Goal: Task Accomplishment & Management: Complete application form

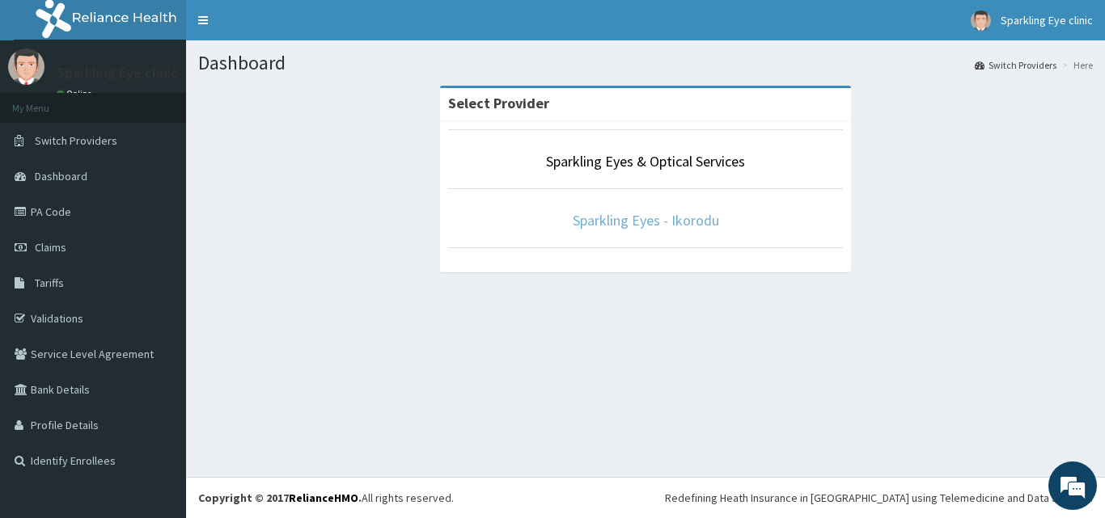
click at [620, 220] on link "Sparkling Eyes - Ikorodu" at bounding box center [645, 220] width 146 height 19
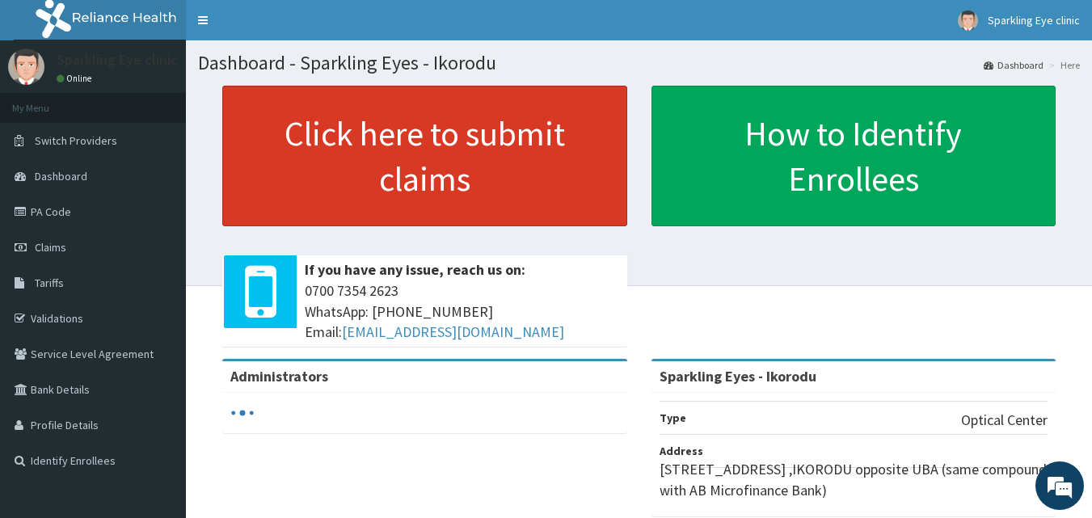
click at [389, 156] on link "Click here to submit claims" at bounding box center [424, 156] width 405 height 141
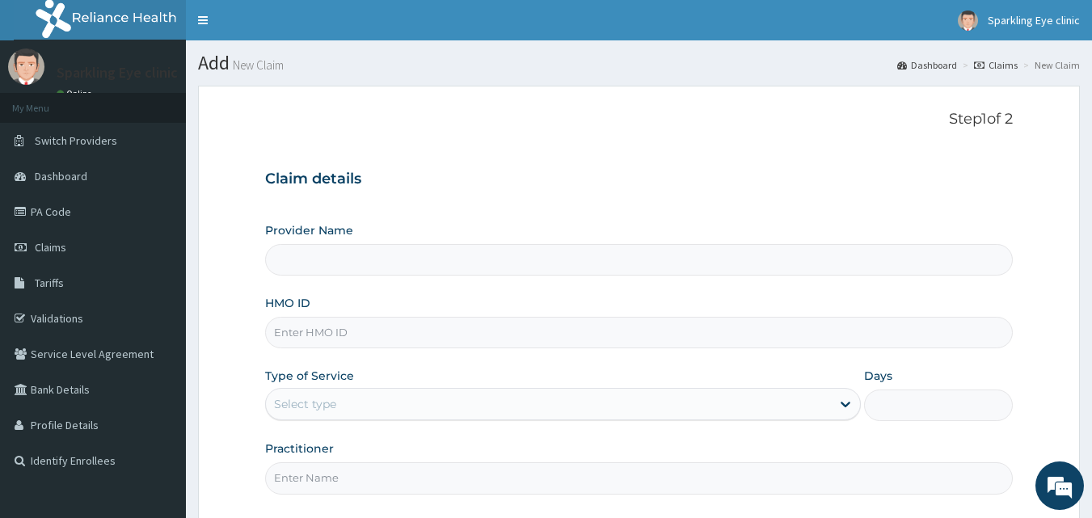
type input "Sparkling Eyes - Ikorodu"
click at [329, 337] on input "HMO ID" at bounding box center [639, 333] width 749 height 32
type input "WTS/10043/B"
click at [327, 399] on div "Select type" at bounding box center [305, 404] width 62 height 16
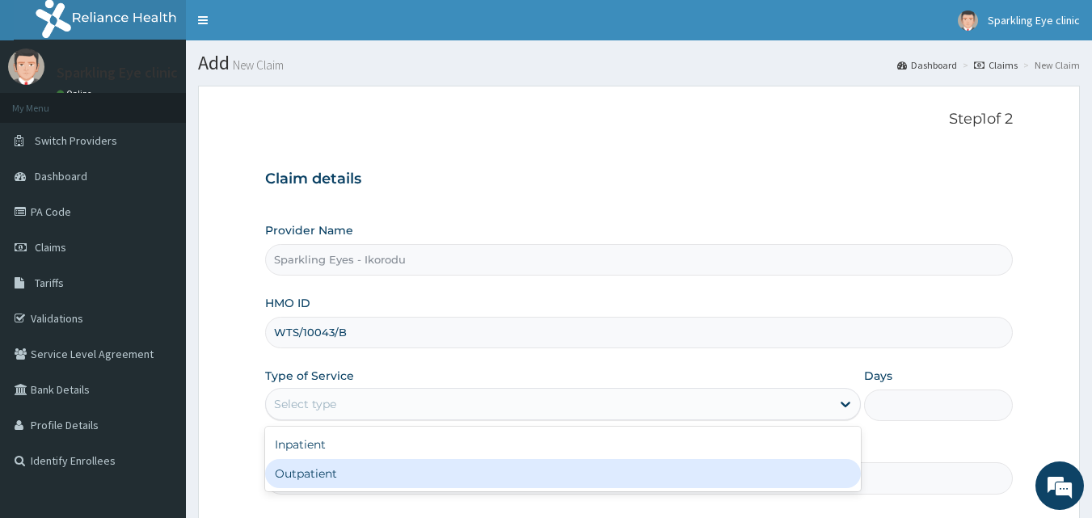
click at [319, 467] on div "Outpatient" at bounding box center [563, 473] width 596 height 29
type input "1"
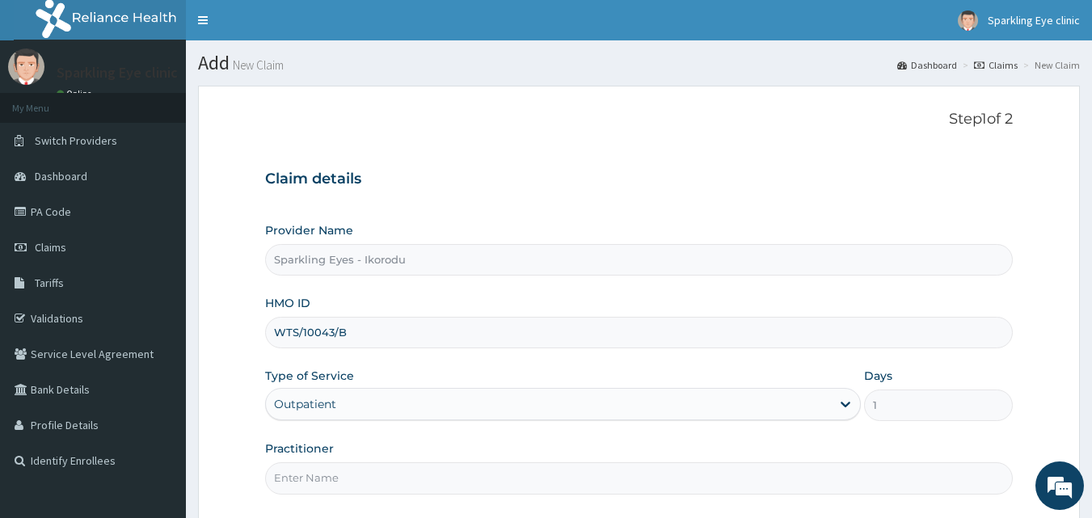
click at [302, 481] on input "Practitioner" at bounding box center [639, 479] width 749 height 32
type input "DR AMARACHI"
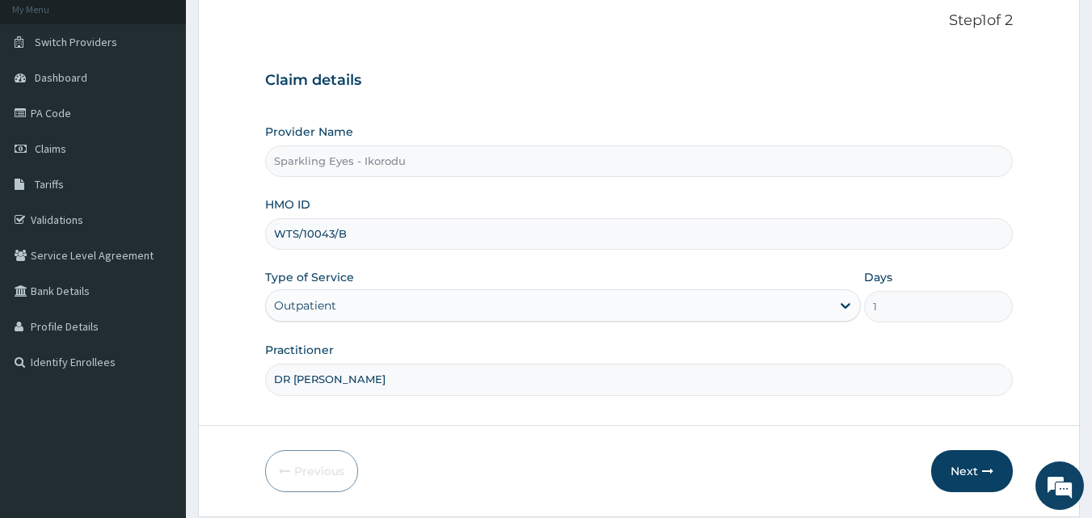
scroll to position [151, 0]
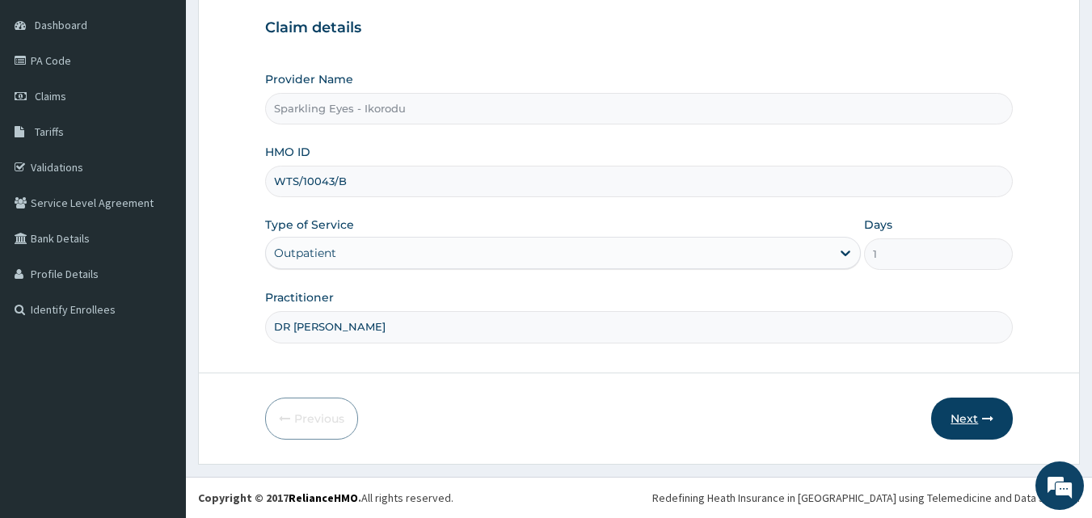
click at [976, 402] on button "Next" at bounding box center [972, 419] width 82 height 42
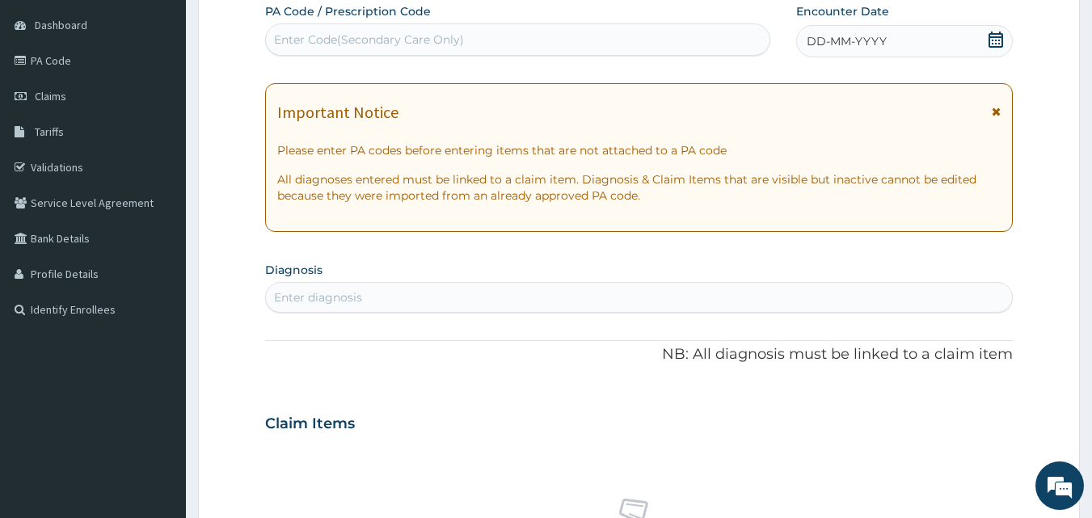
click at [298, 36] on div "Enter Code(Secondary Care Only)" at bounding box center [369, 40] width 190 height 16
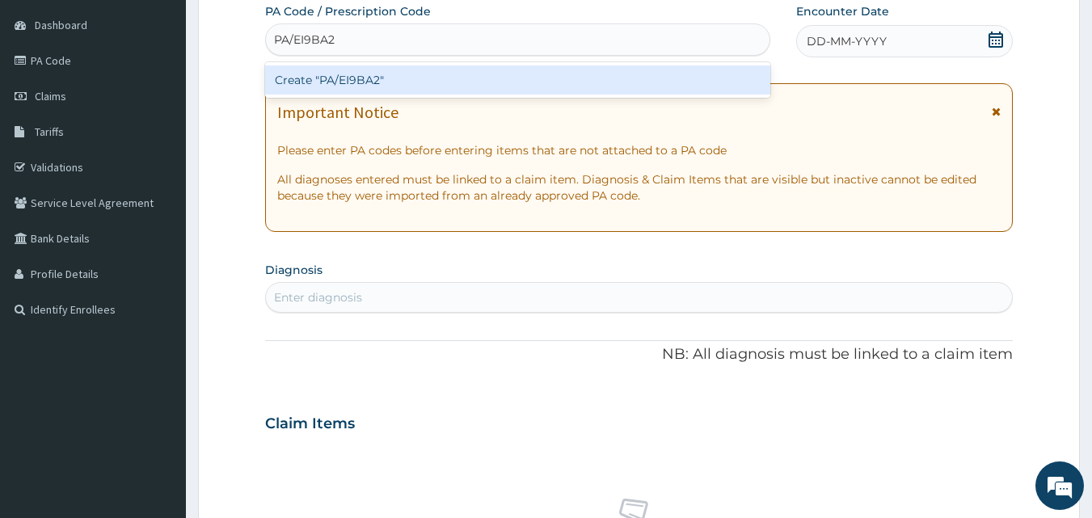
type input "PA/EI9BA2"
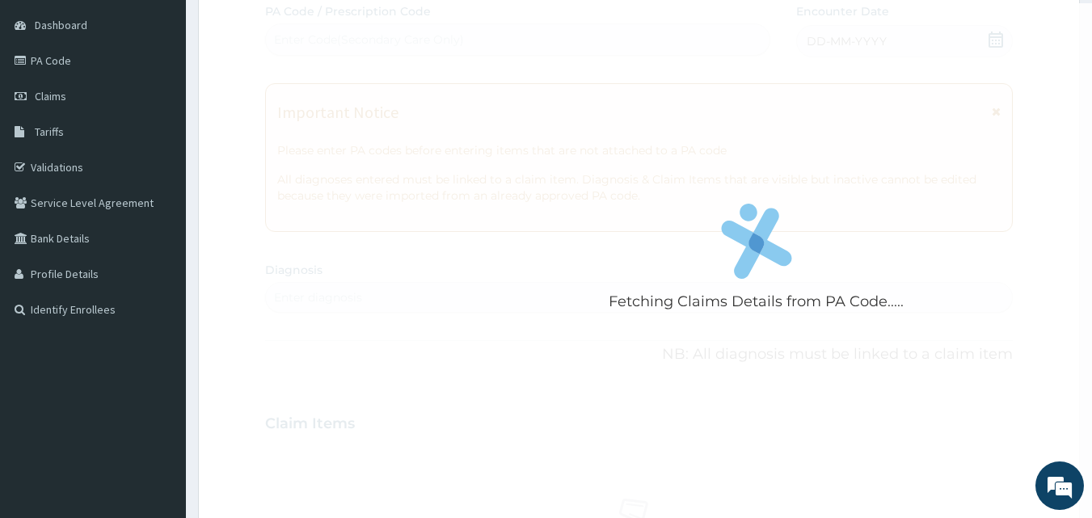
click at [304, 292] on div "Fetching Claims Details from PA Code..... PA Code / Prescription Code Enter Cod…" at bounding box center [639, 421] width 749 height 837
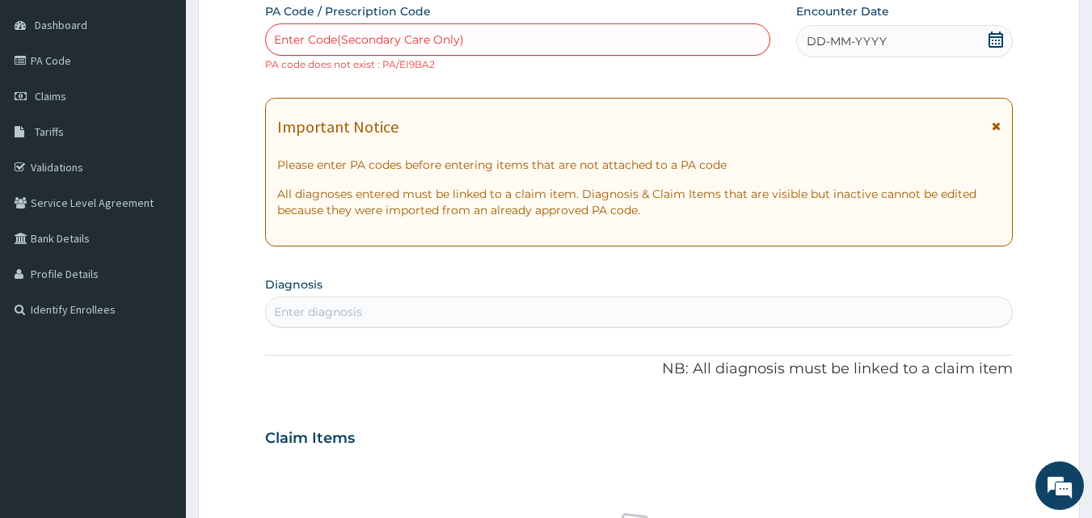
click at [340, 37] on div "Enter Code(Secondary Care Only)" at bounding box center [369, 40] width 190 height 16
type input "E"
type input "PA/E19BA2"
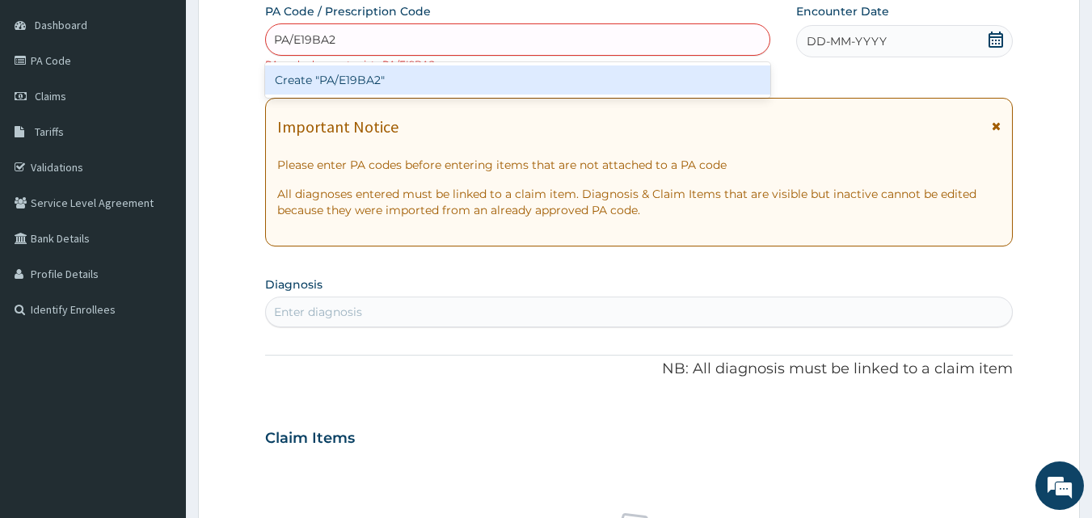
click at [344, 76] on div "Create "PA/E19BA2"" at bounding box center [518, 79] width 506 height 29
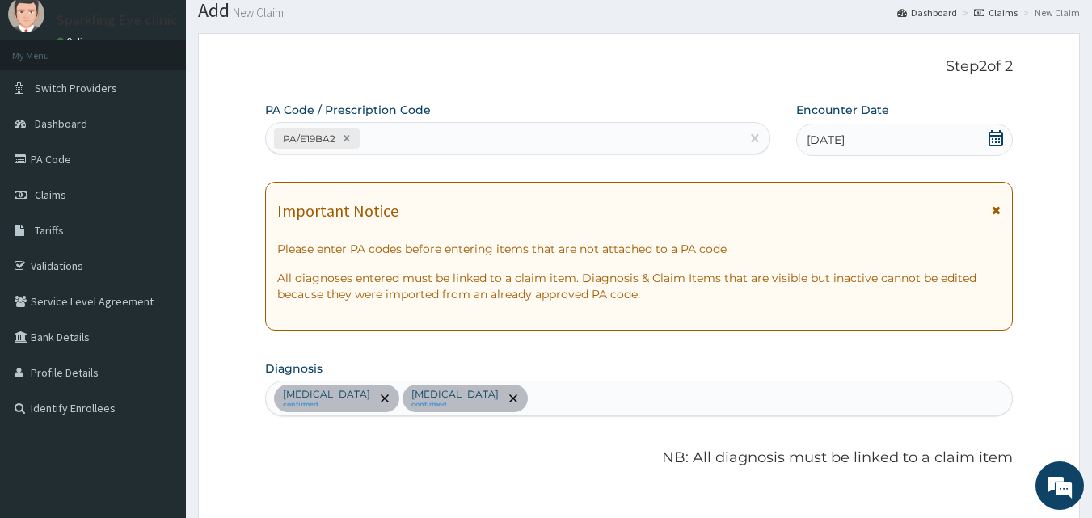
scroll to position [0, 0]
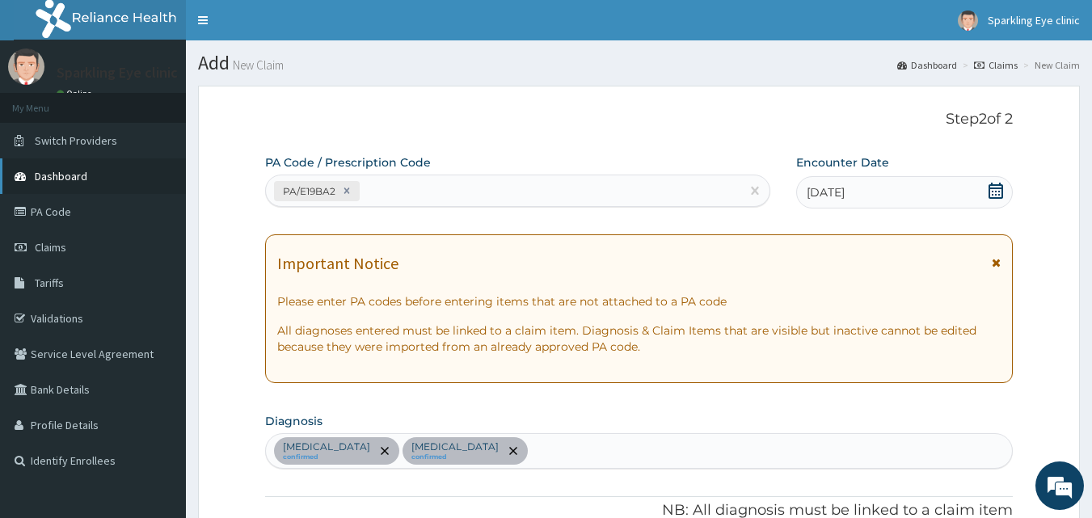
click at [65, 173] on span "Dashboard" at bounding box center [61, 176] width 53 height 15
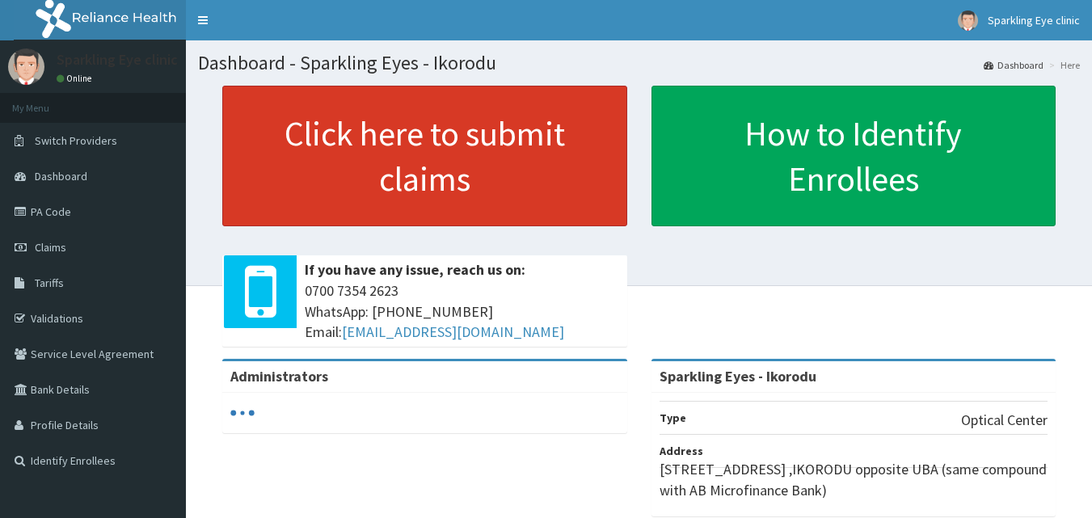
click at [408, 167] on link "Click here to submit claims" at bounding box center [424, 156] width 405 height 141
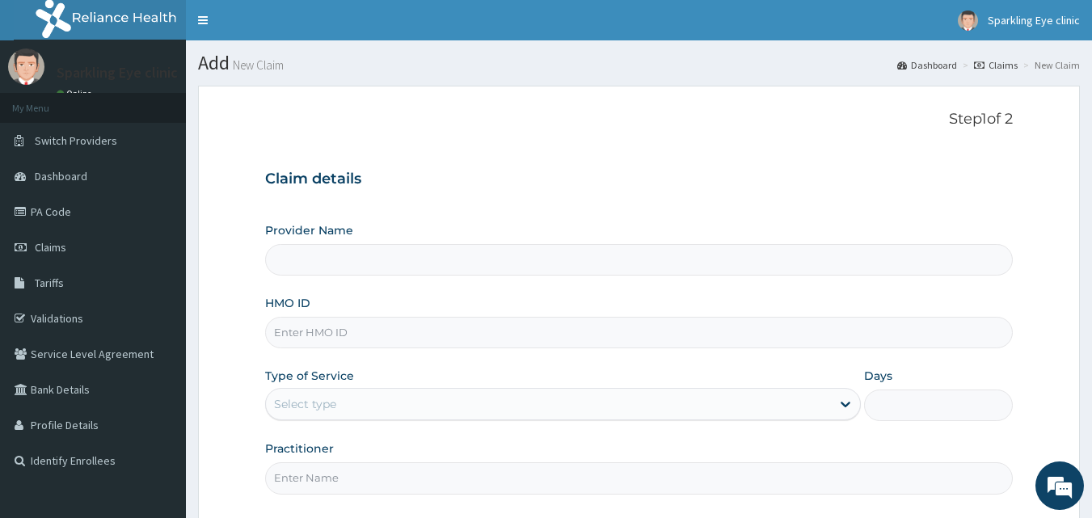
type input "Sparkling Eyes - Ikorodu"
click at [333, 334] on input "HMO ID" at bounding box center [639, 333] width 749 height 32
type input "CHL/10949/A"
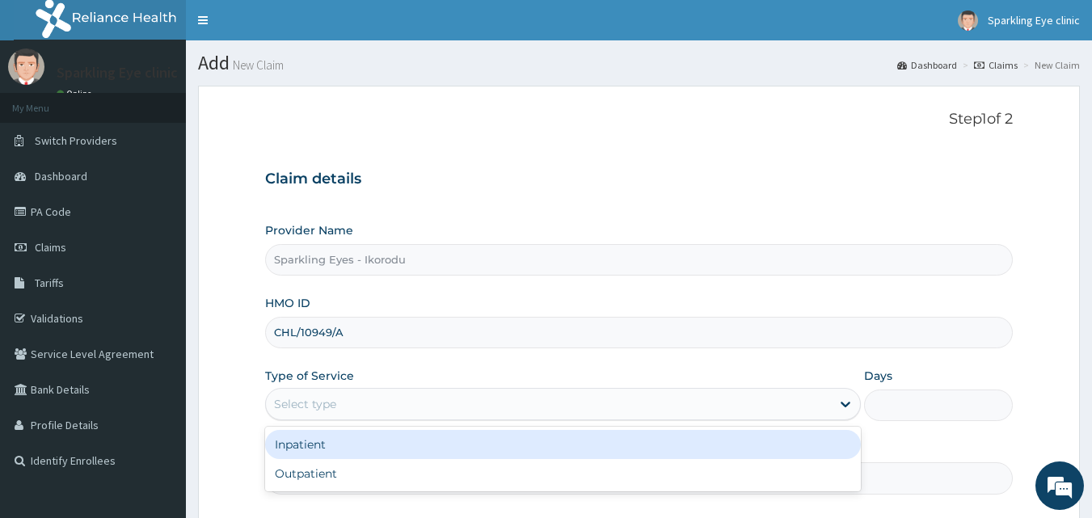
click at [312, 403] on div "Select type" at bounding box center [305, 404] width 62 height 16
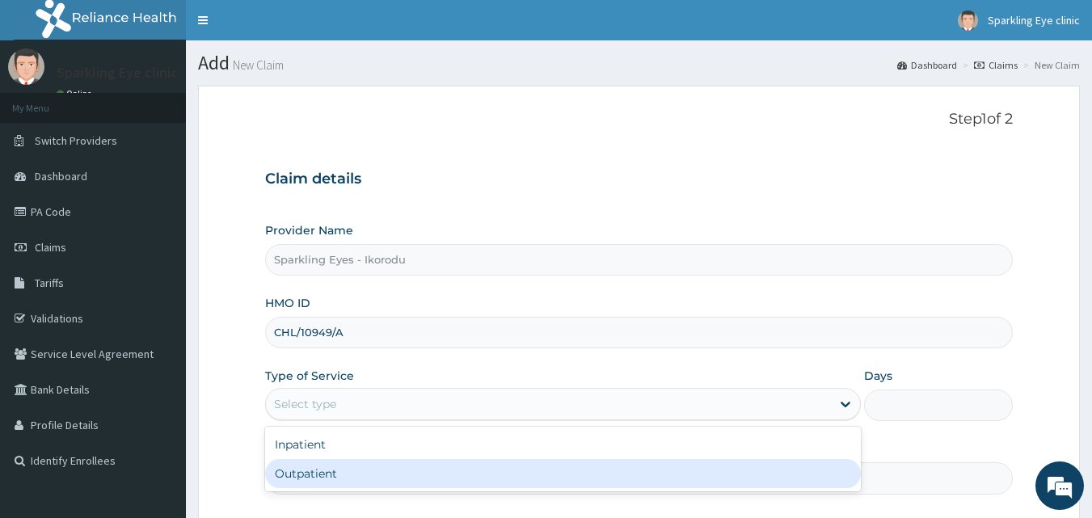
click at [300, 469] on div "Outpatient" at bounding box center [563, 473] width 596 height 29
type input "1"
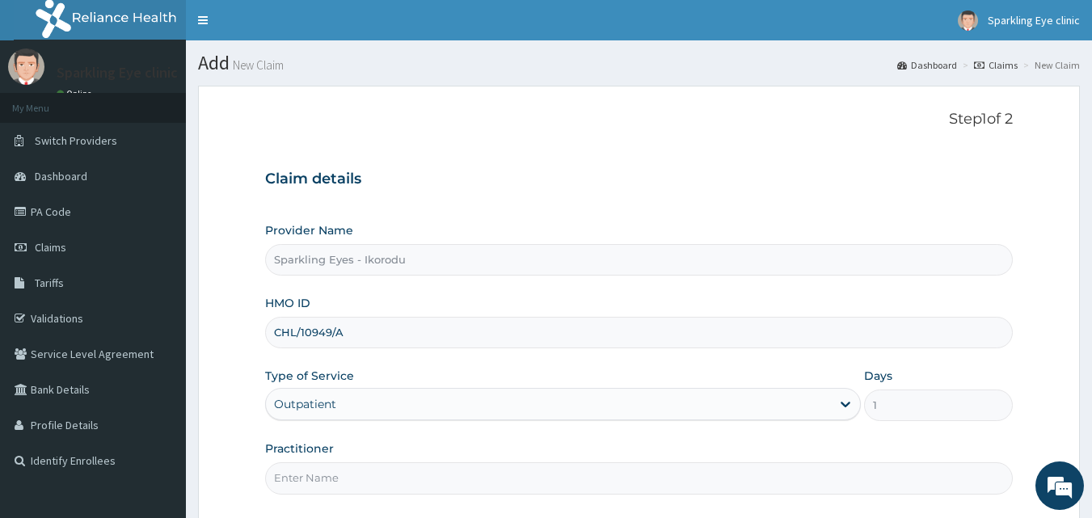
click at [305, 483] on input "Practitioner" at bounding box center [639, 479] width 749 height 32
type input "DR [PERSON_NAME]"
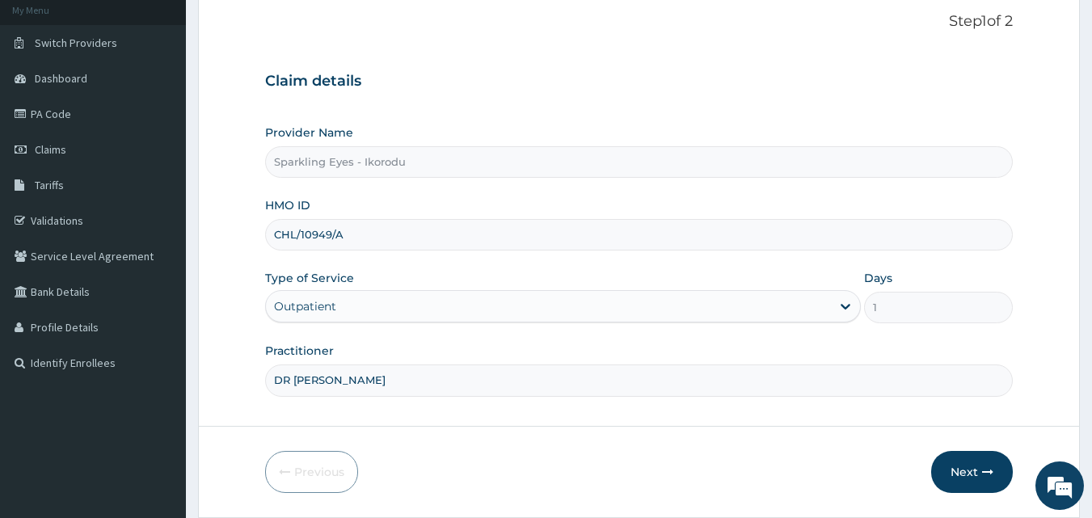
scroll to position [151, 0]
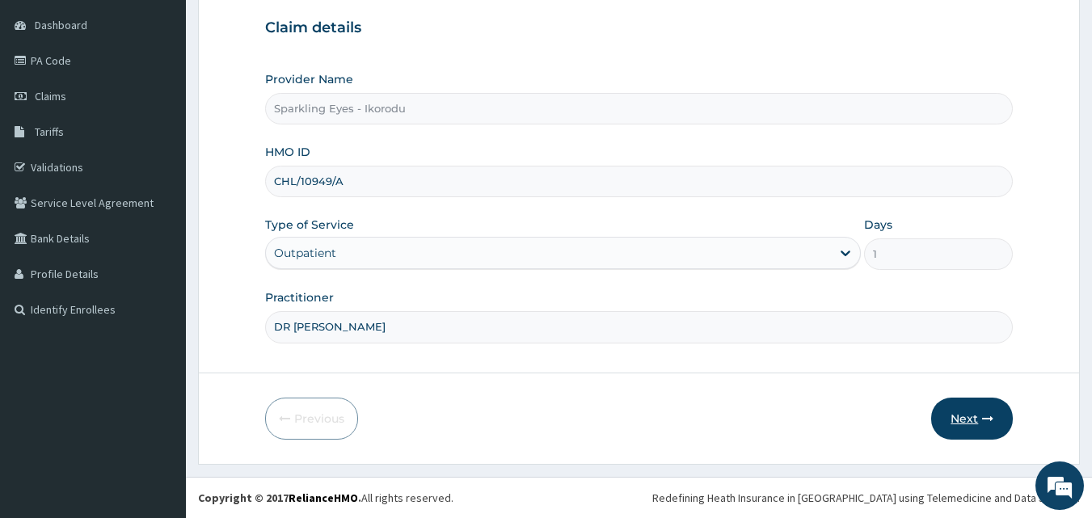
click at [959, 416] on button "Next" at bounding box center [972, 419] width 82 height 42
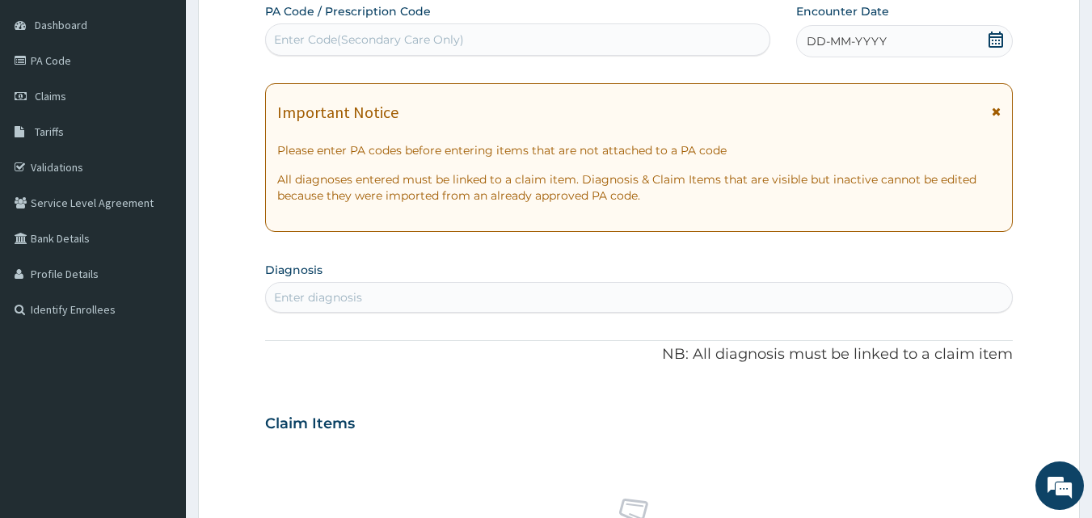
click at [289, 33] on div "Enter Code(Secondary Care Only)" at bounding box center [369, 40] width 190 height 16
type input "PA/304E1B"
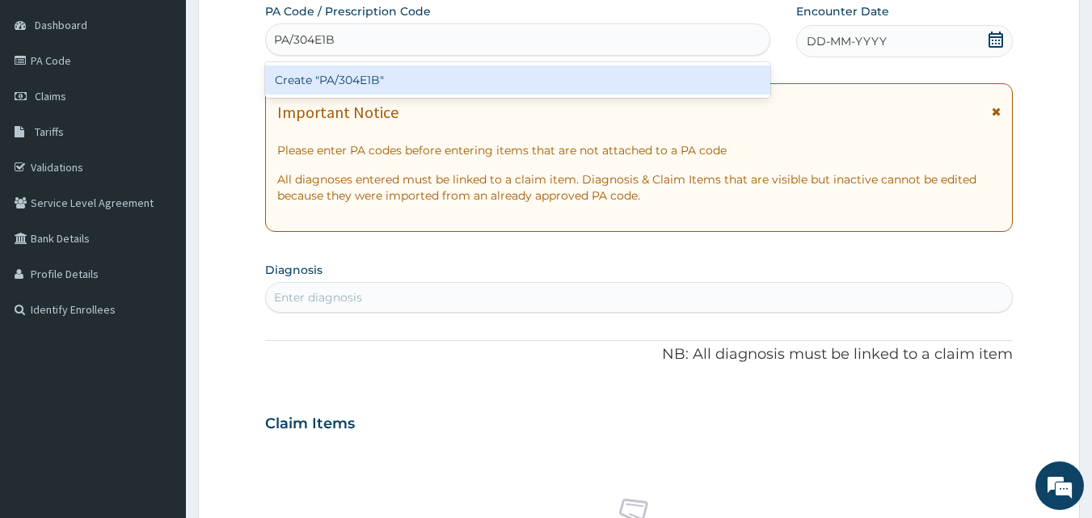
click at [311, 85] on div "Create "PA/304E1B"" at bounding box center [518, 79] width 506 height 29
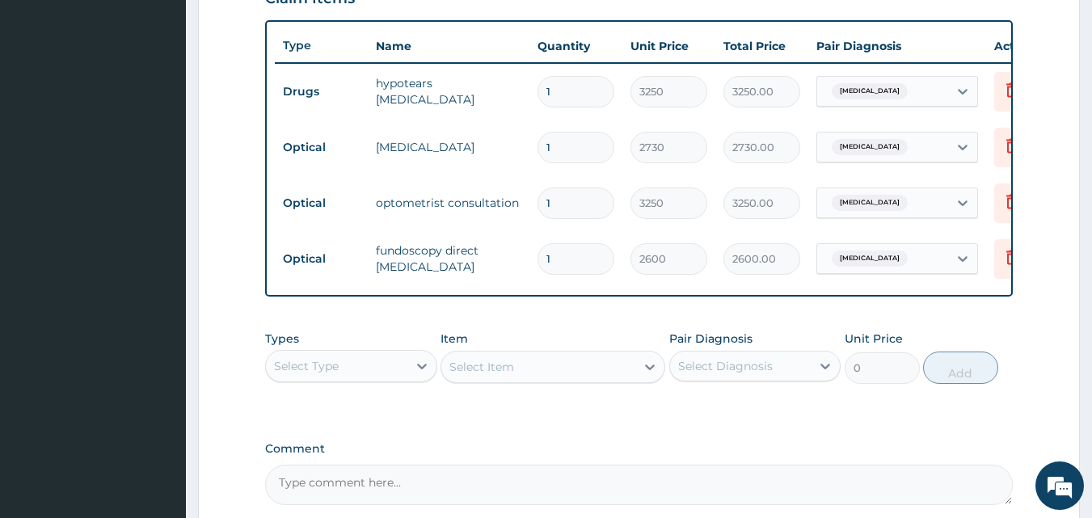
scroll to position [750, 0]
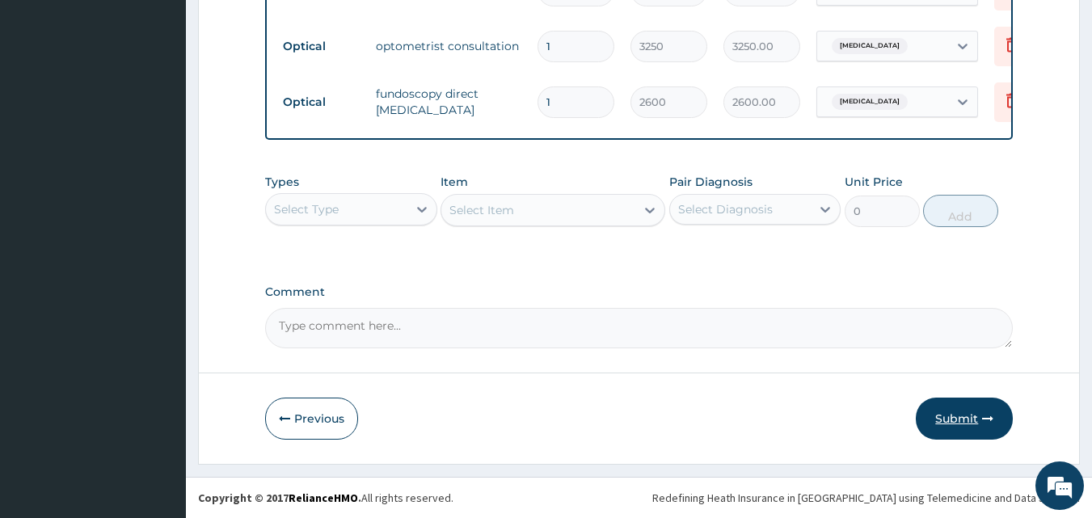
click at [947, 408] on button "Submit" at bounding box center [964, 419] width 97 height 42
